Goal: Information Seeking & Learning: Learn about a topic

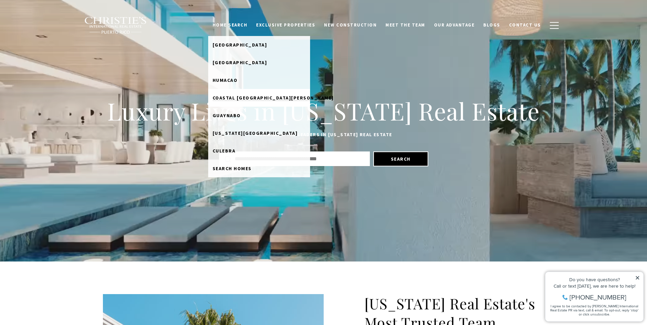
click at [247, 99] on span "Coastal [GEOGRAPHIC_DATA][PERSON_NAME]" at bounding box center [273, 98] width 121 height 6
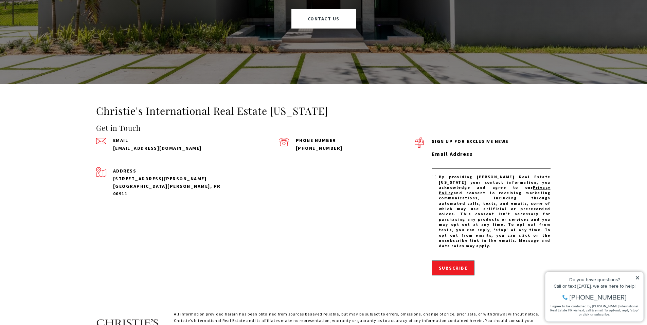
scroll to position [2110, 0]
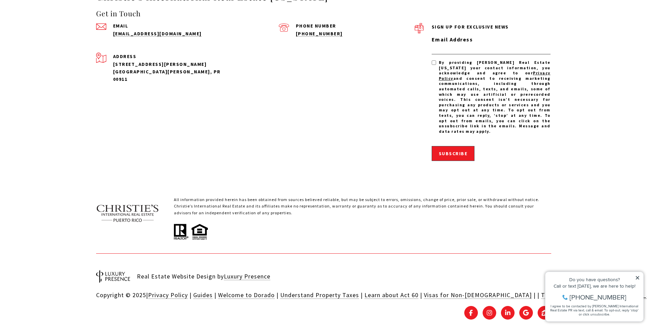
click at [636, 278] on icon at bounding box center [638, 278] width 5 height 5
click at [638, 277] on icon at bounding box center [638, 278] width 5 height 5
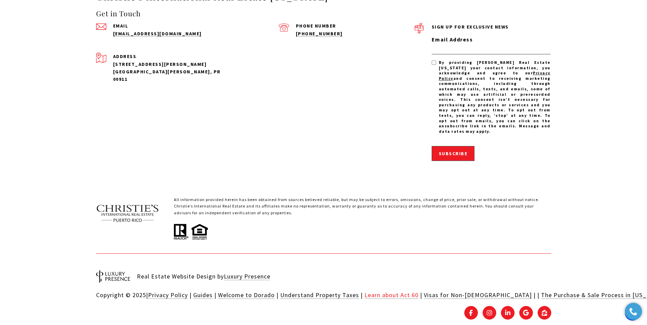
click at [384, 291] on link "Learn about Act 60" at bounding box center [392, 295] width 54 height 8
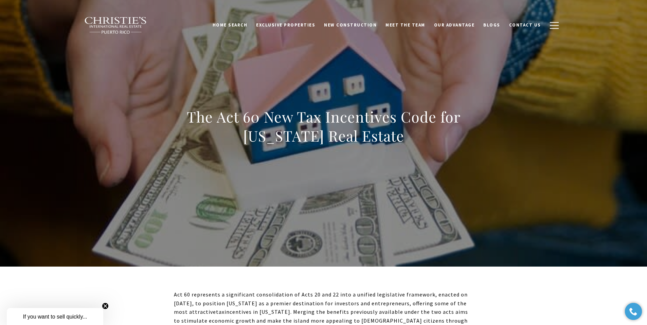
scroll to position [170, 0]
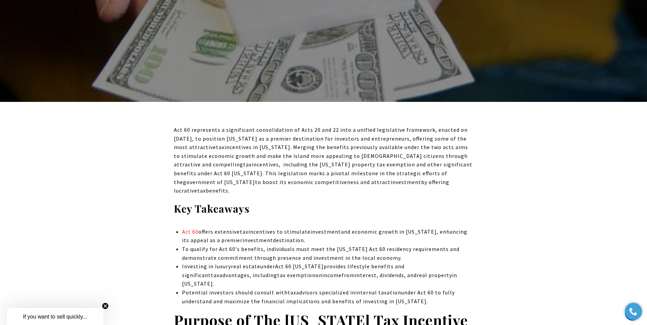
drag, startPoint x: 335, startPoint y: 243, endPoint x: 320, endPoint y: 270, distance: 31.3
click at [321, 270] on ul "Act 60 offers extensive tax incentives to stimulate investment and economic gro…" at bounding box center [327, 267] width 291 height 78
click at [323, 272] on span "income" at bounding box center [332, 275] width 19 height 7
drag, startPoint x: 226, startPoint y: 275, endPoint x: 343, endPoint y: 274, distance: 116.6
click at [343, 289] on div "Potential investors should consult with tax advisors specialized in internal ta…" at bounding box center [327, 297] width 291 height 17
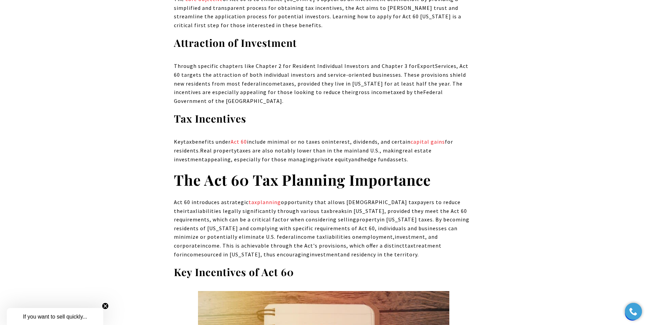
scroll to position [714, 0]
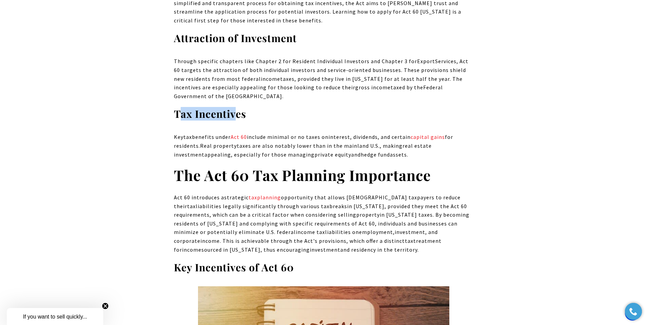
drag, startPoint x: 182, startPoint y: 95, endPoint x: 234, endPoint y: 97, distance: 51.7
click at [234, 107] on strong "Tax Incentives" at bounding box center [210, 114] width 72 height 14
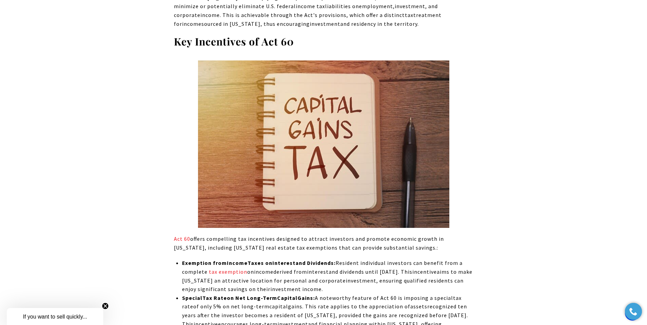
scroll to position [1020, 0]
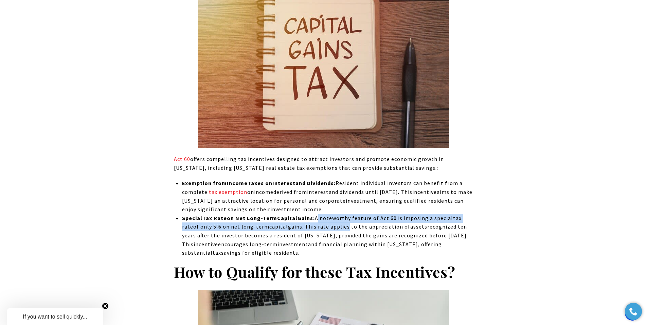
drag, startPoint x: 359, startPoint y: 205, endPoint x: 331, endPoint y: 212, distance: 29.6
click at [331, 214] on div "Special Tax Rate on Net Long-Term Capital Gains : A noteworthy feature of Act 6…" at bounding box center [327, 236] width 291 height 44
click at [331, 223] on span "gains. This rate applies to the appreciation of" at bounding box center [349, 226] width 122 height 7
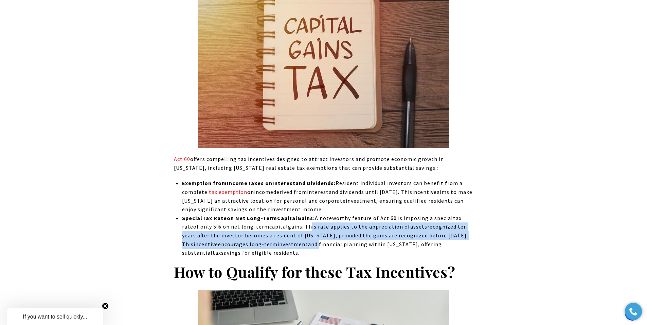
drag, startPoint x: 296, startPoint y: 209, endPoint x: 318, endPoint y: 223, distance: 25.4
click at [318, 223] on div "Special Tax Rate on Net Long-Term Capital Gains : A noteworthy feature of Act 6…" at bounding box center [327, 236] width 291 height 44
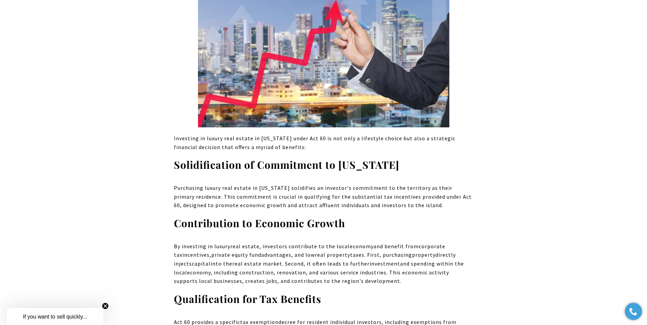
scroll to position [2953, 0]
